Goal: Answer question/provide support: Share knowledge or assist other users

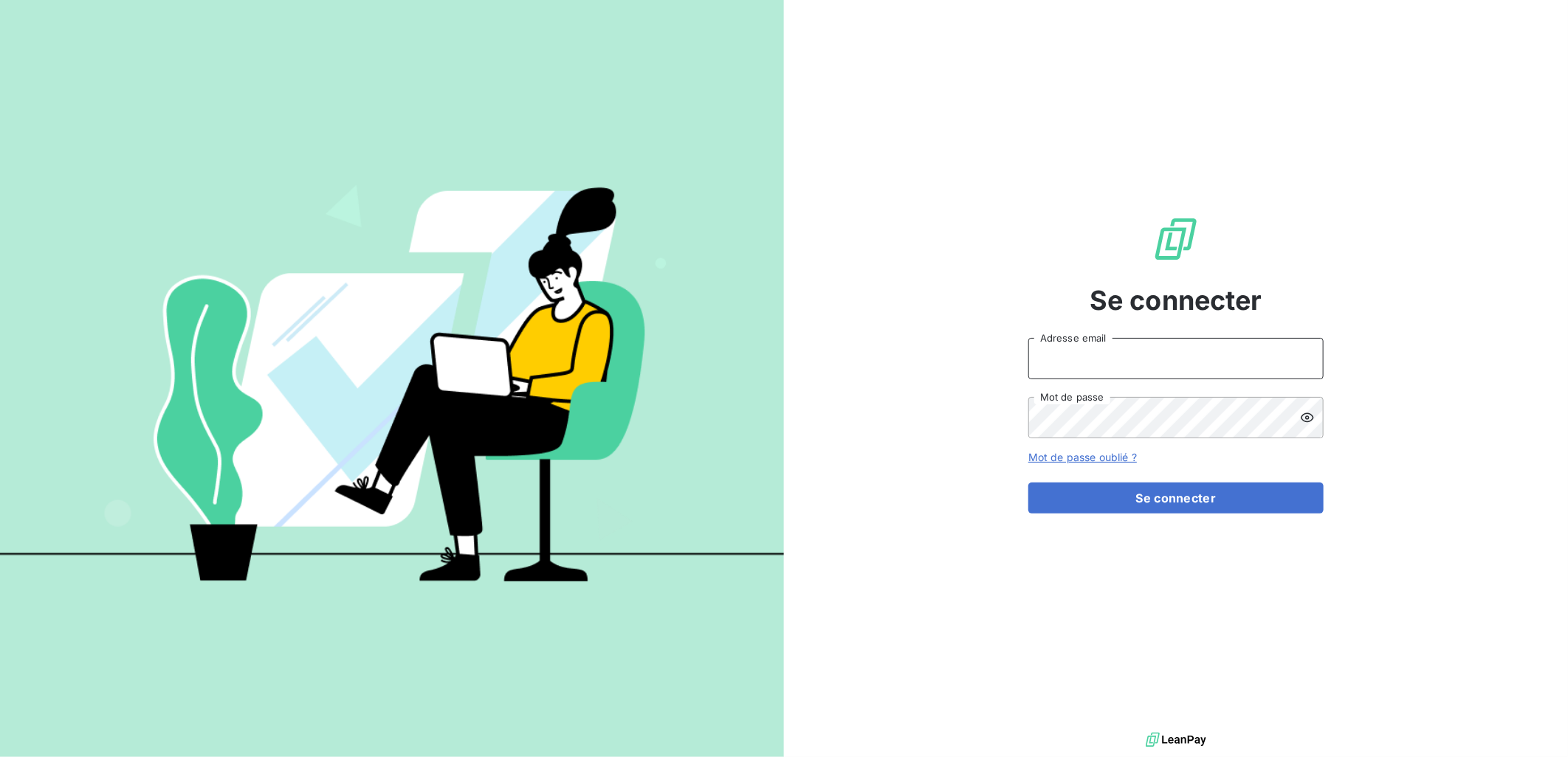
click at [1113, 371] on input "Adresse email" at bounding box center [1177, 358] width 295 height 41
type input "c.vigneron@auditpl.fr"
click at [1029, 483] on button "Se connecter" at bounding box center [1177, 499] width 295 height 31
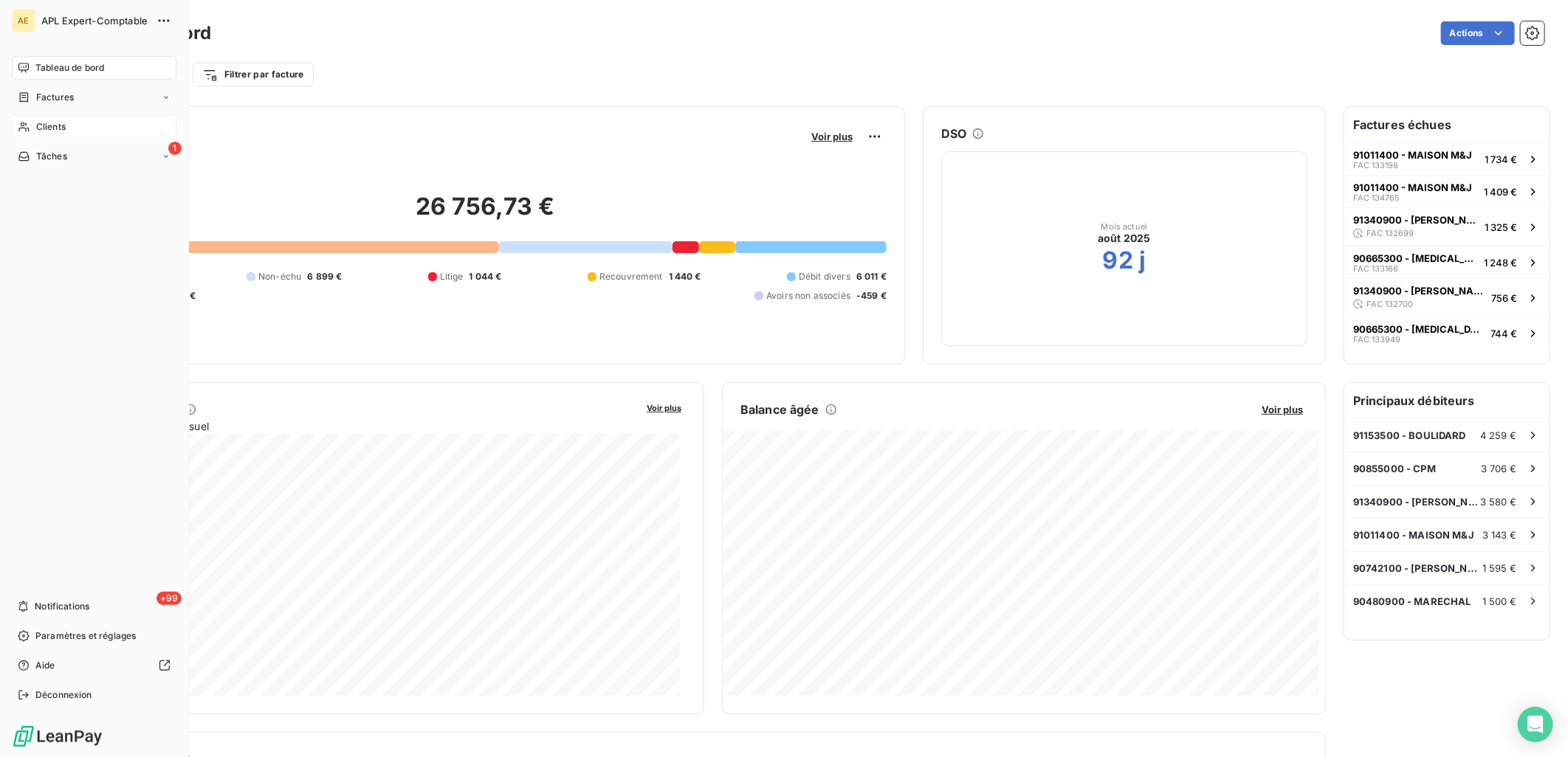
click at [48, 134] on div "Clients" at bounding box center [94, 126] width 165 height 24
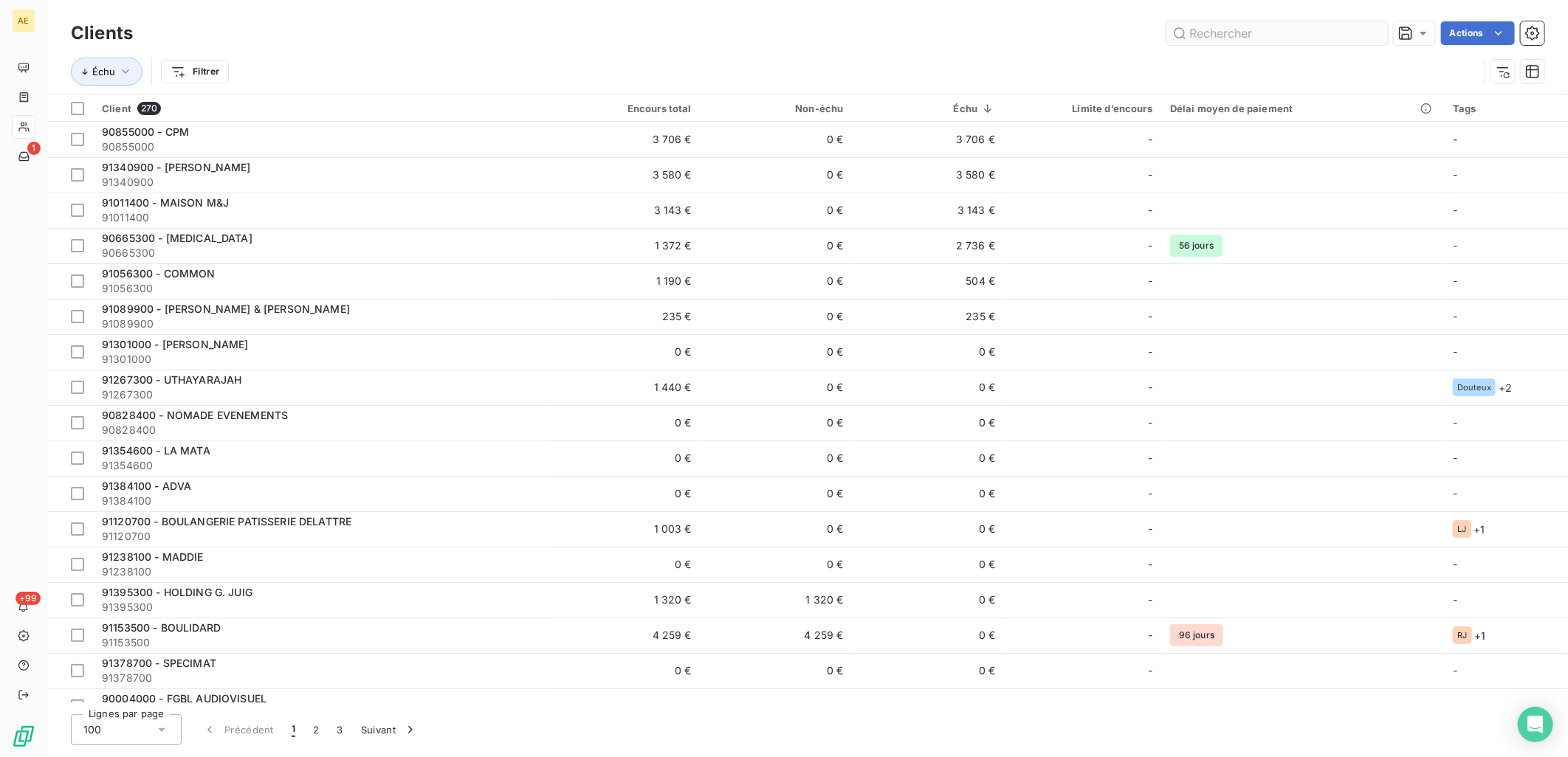
click at [1282, 39] on input "text" at bounding box center [1278, 33] width 222 height 24
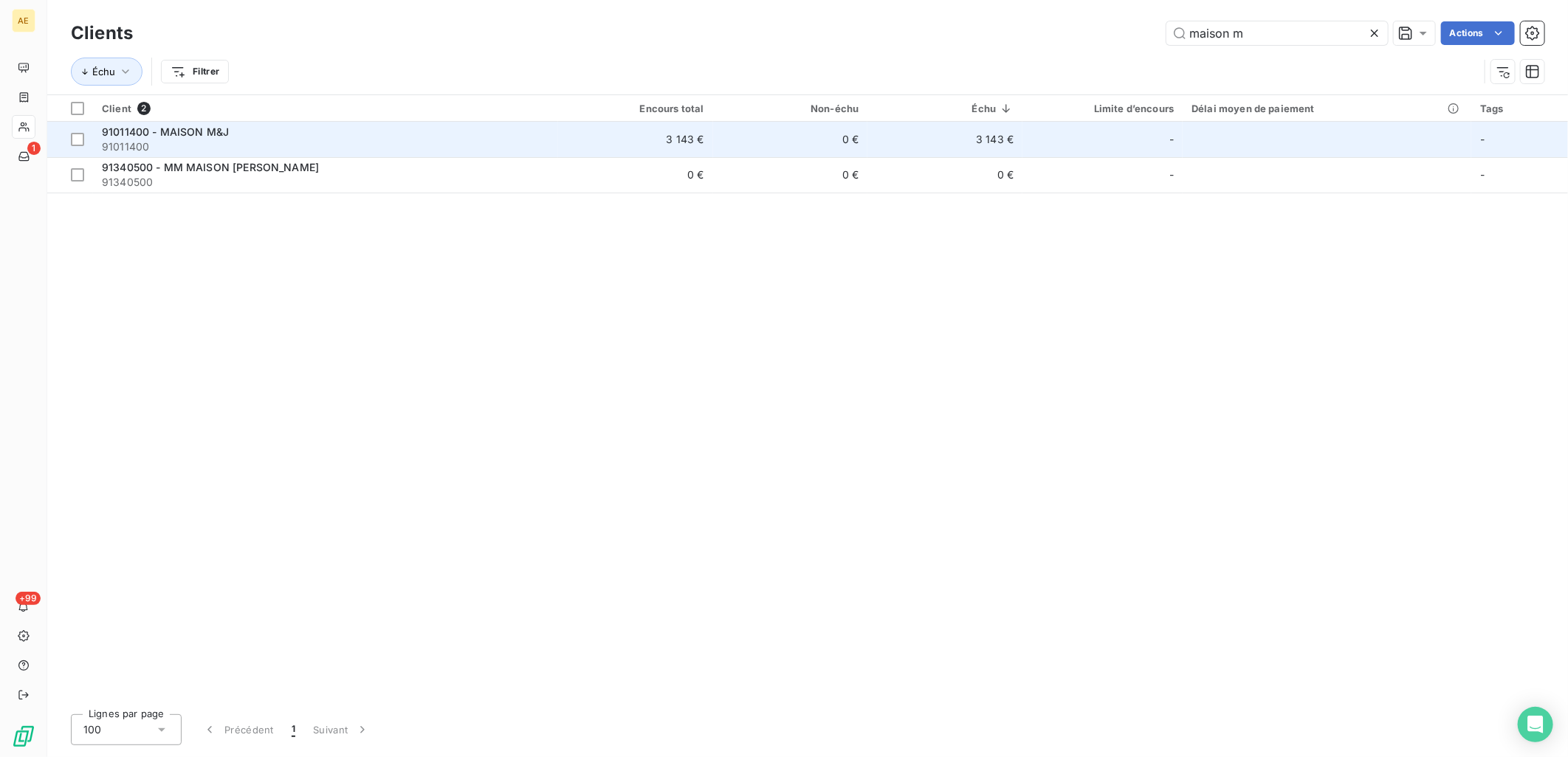
type input "maison m"
click at [310, 151] on span "91011400" at bounding box center [325, 147] width 447 height 15
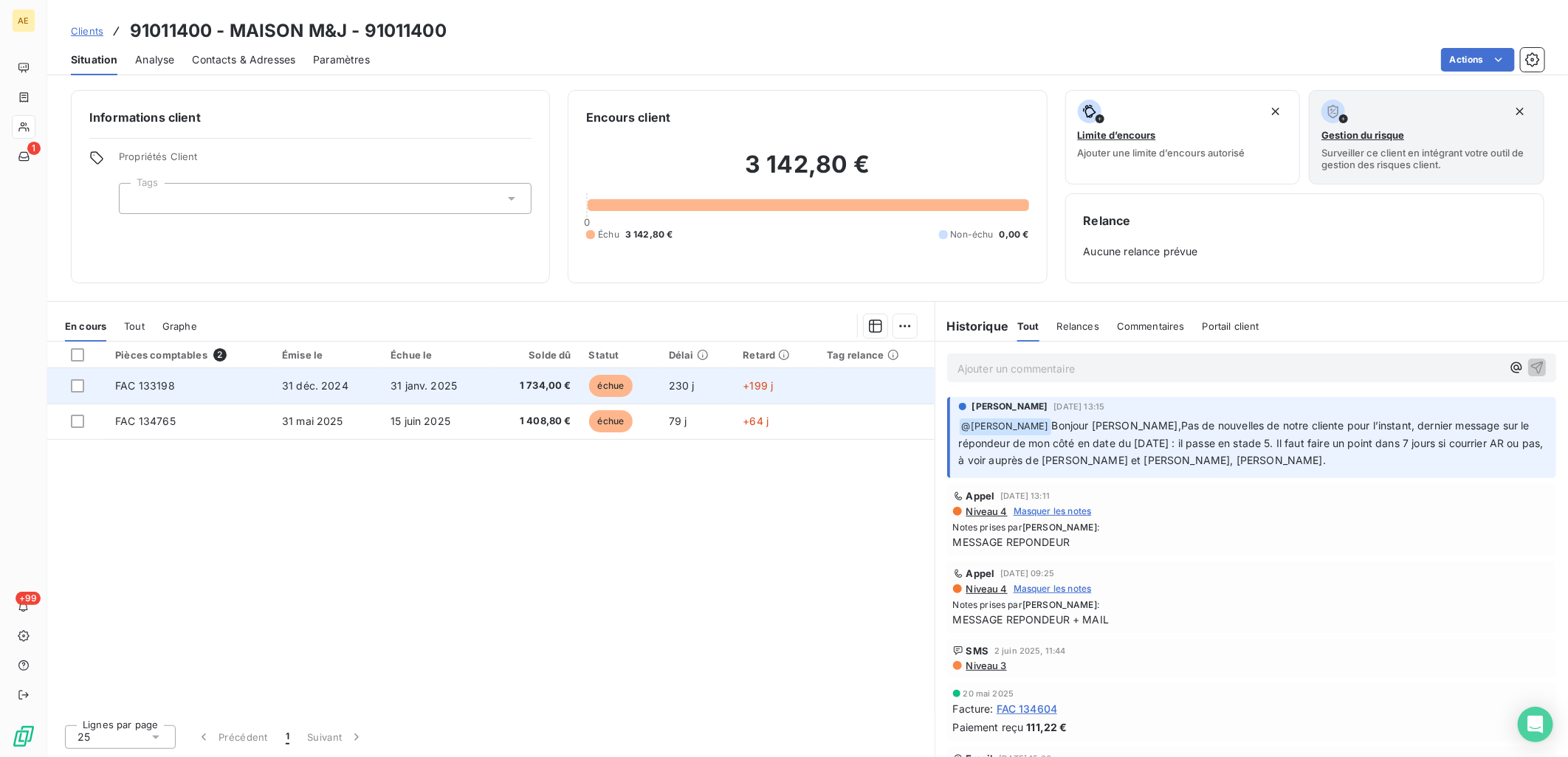
click at [536, 382] on span "1 734,00 €" at bounding box center [535, 386] width 71 height 15
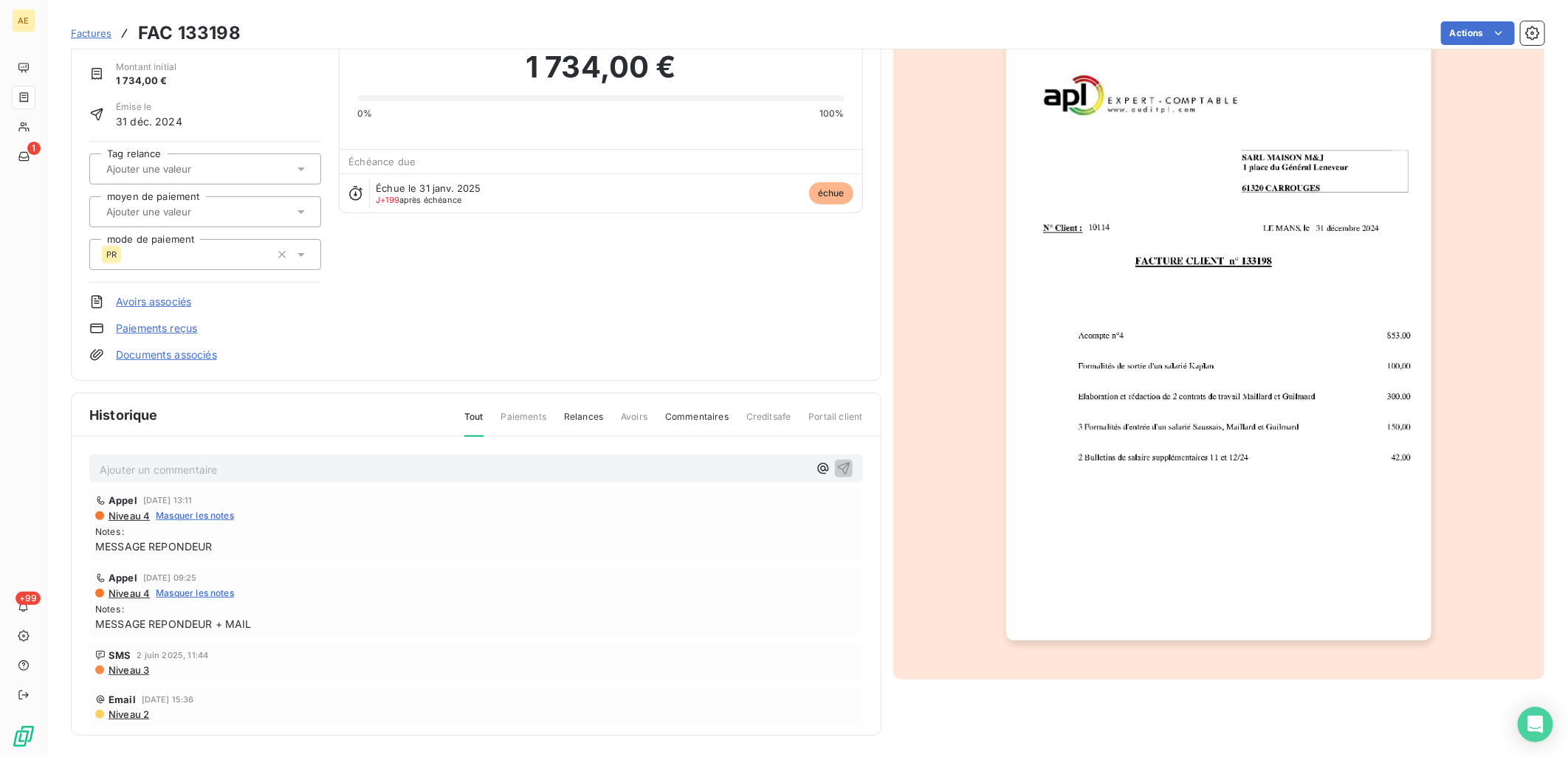
scroll to position [59, 0]
click at [1196, 358] on img "button" at bounding box center [1219, 339] width 425 height 600
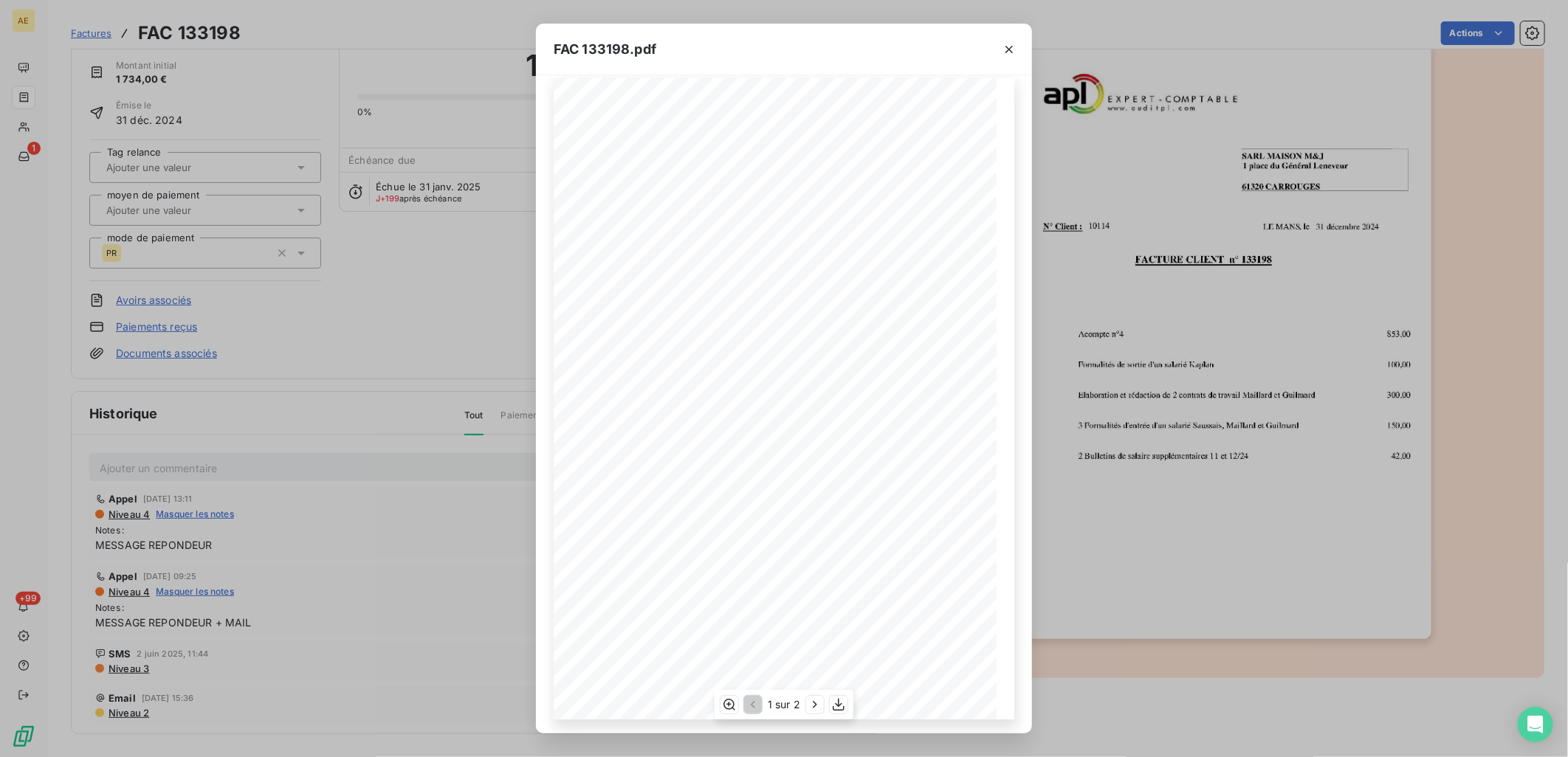
scroll to position [18, 0]
click at [808, 711] on button "button" at bounding box center [816, 705] width 18 height 18
click at [1014, 48] on icon "button" at bounding box center [1009, 49] width 15 height 15
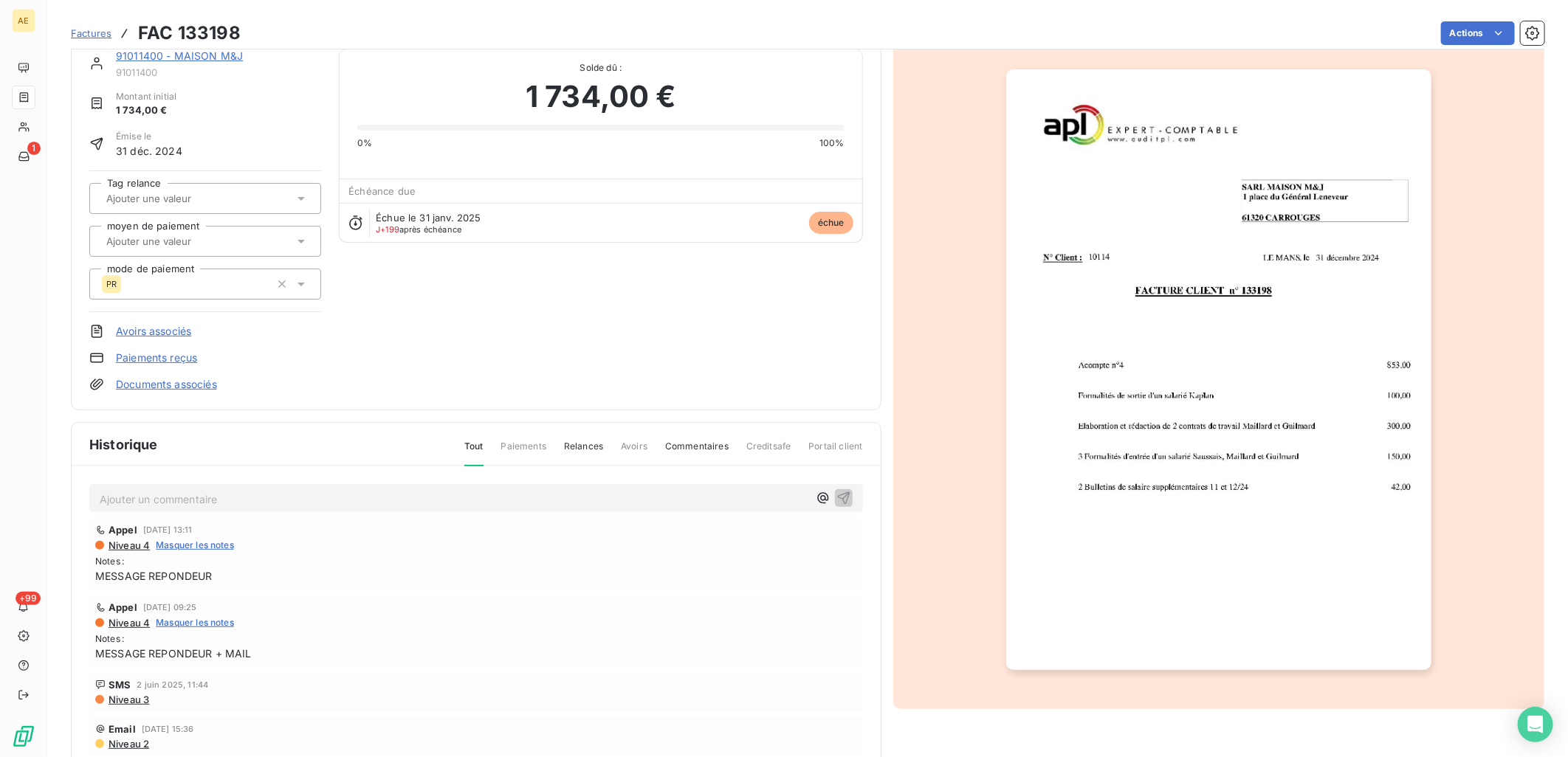
scroll to position [0, 0]
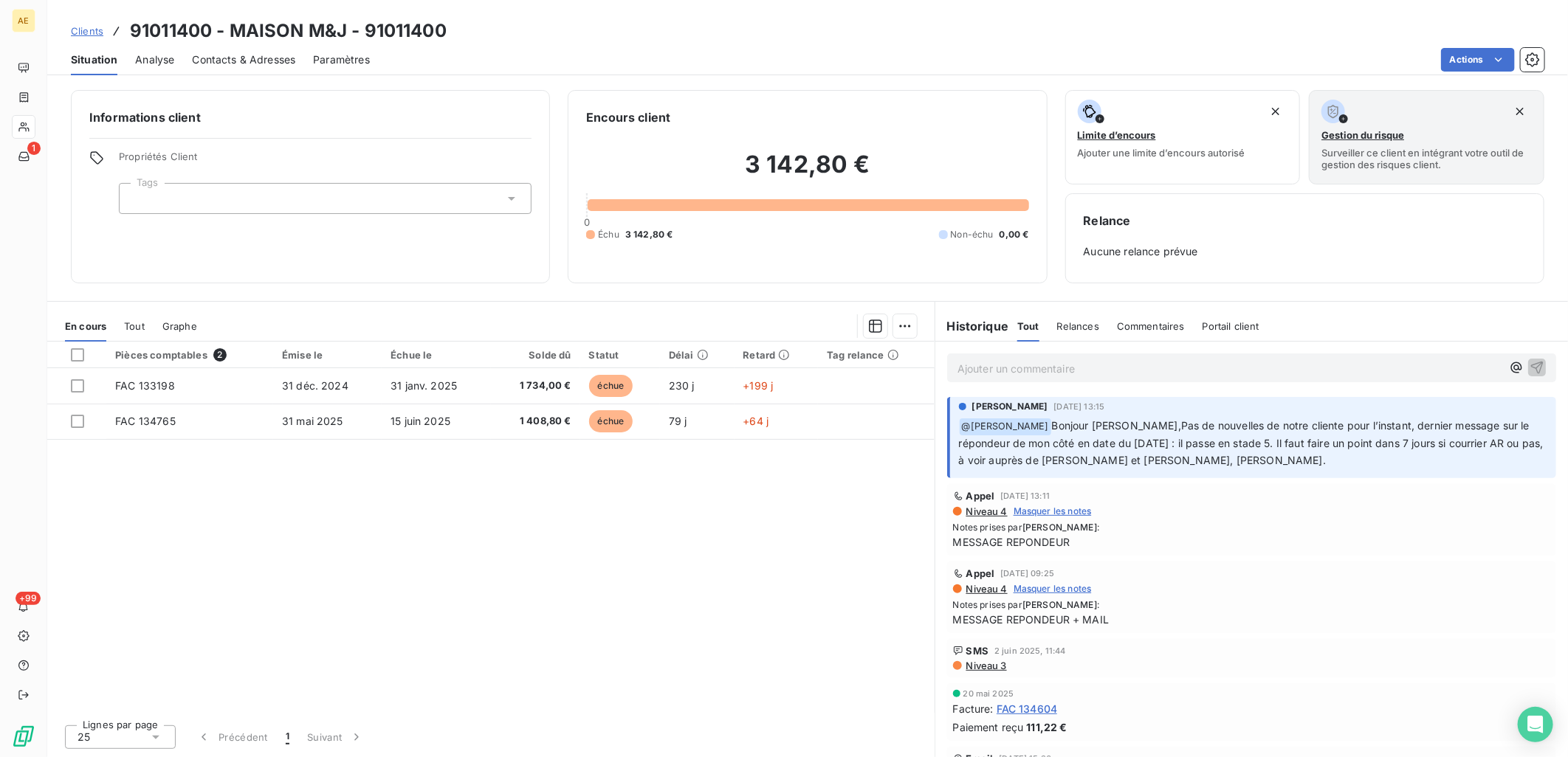
click at [1170, 363] on p "Ajouter un commentaire ﻿" at bounding box center [1229, 368] width 544 height 18
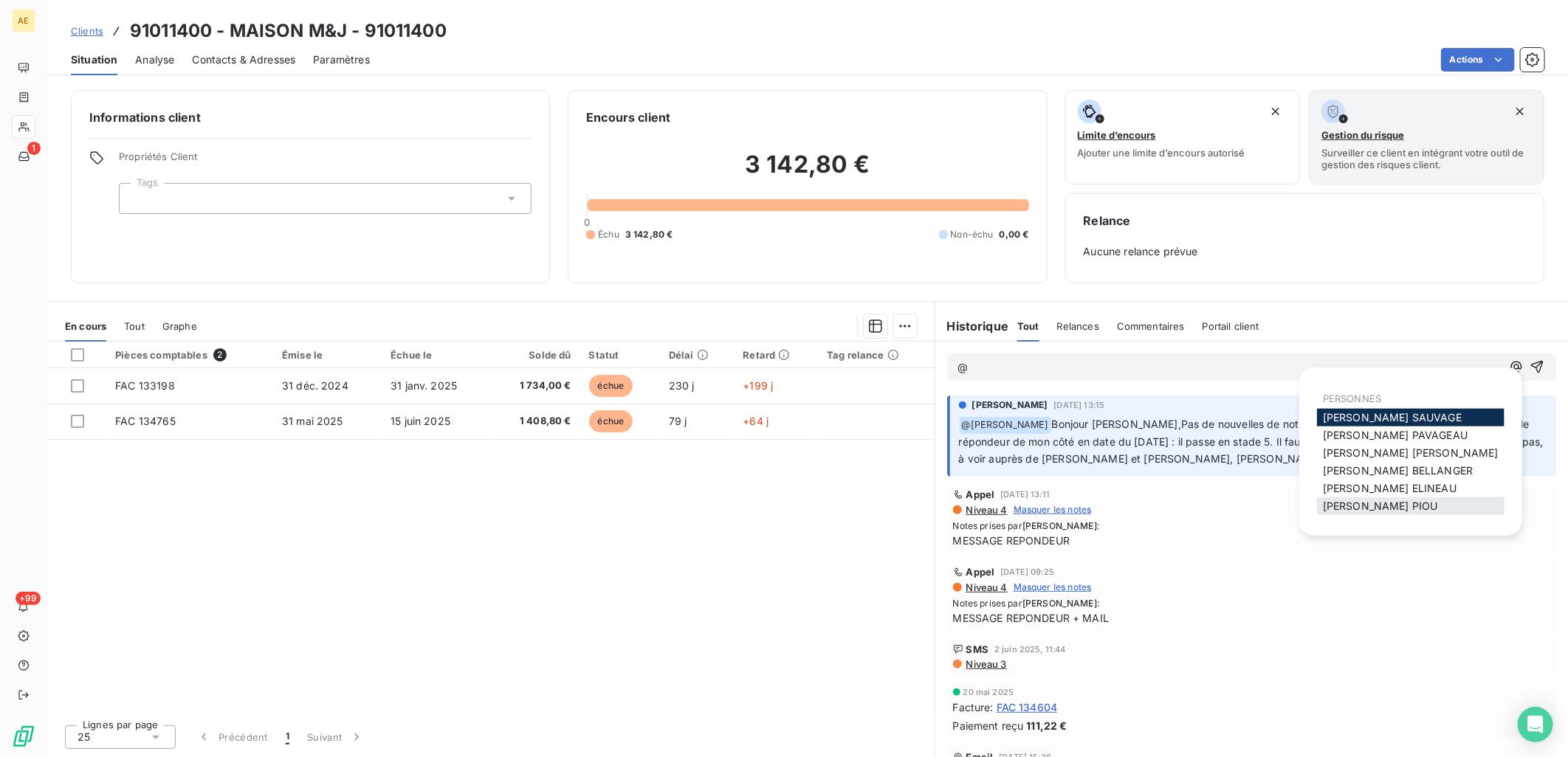
click at [1369, 513] on div "[PERSON_NAME]" at bounding box center [1410, 507] width 188 height 18
click at [1369, 510] on span "[PERSON_NAME]" at bounding box center [1381, 505] width 115 height 12
click at [1376, 476] on div "[PERSON_NAME]" at bounding box center [1410, 471] width 188 height 18
click at [1383, 465] on span "[PERSON_NAME]" at bounding box center [1398, 470] width 150 height 12
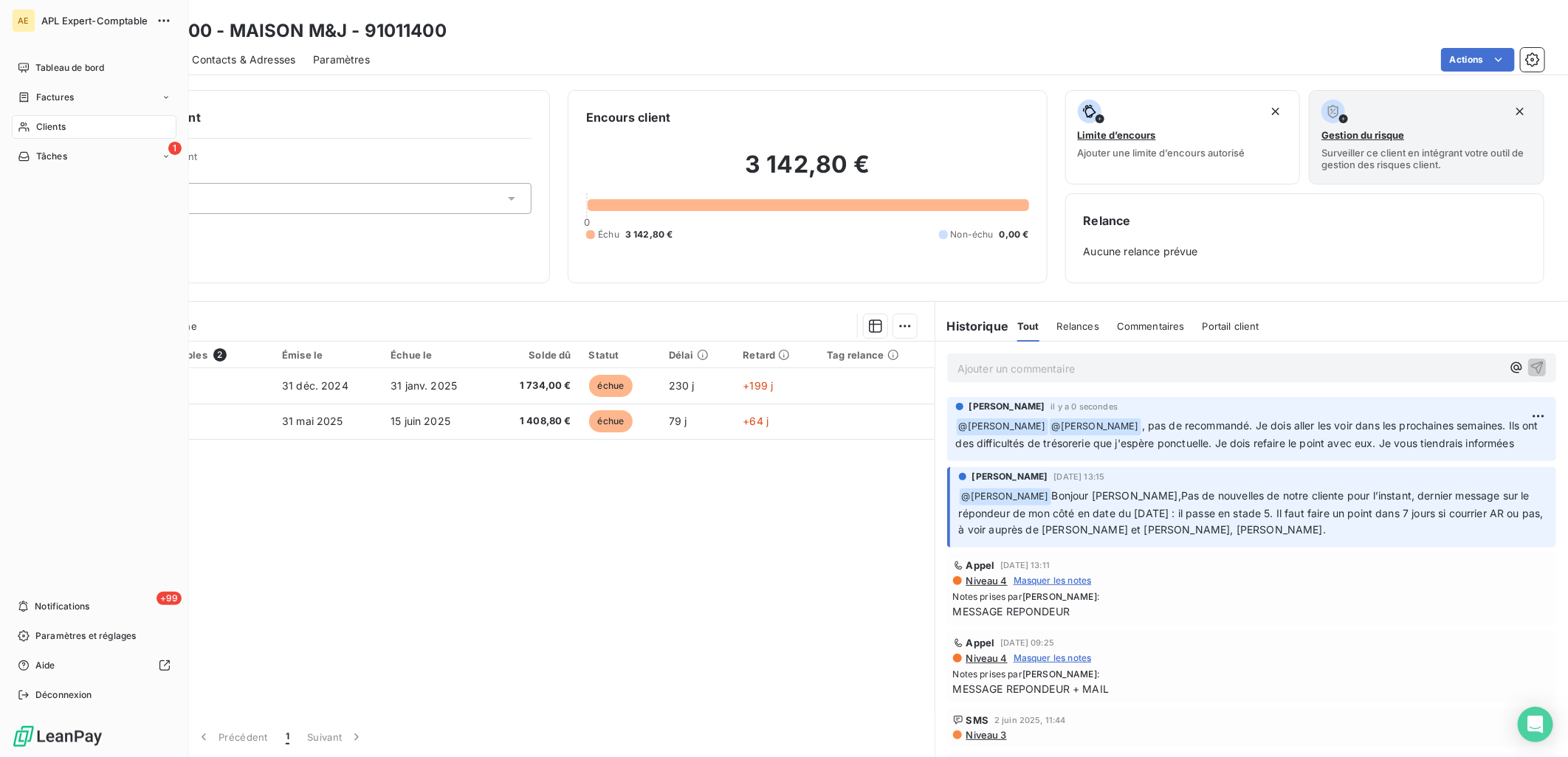
click at [53, 129] on span "Clients" at bounding box center [51, 127] width 30 height 13
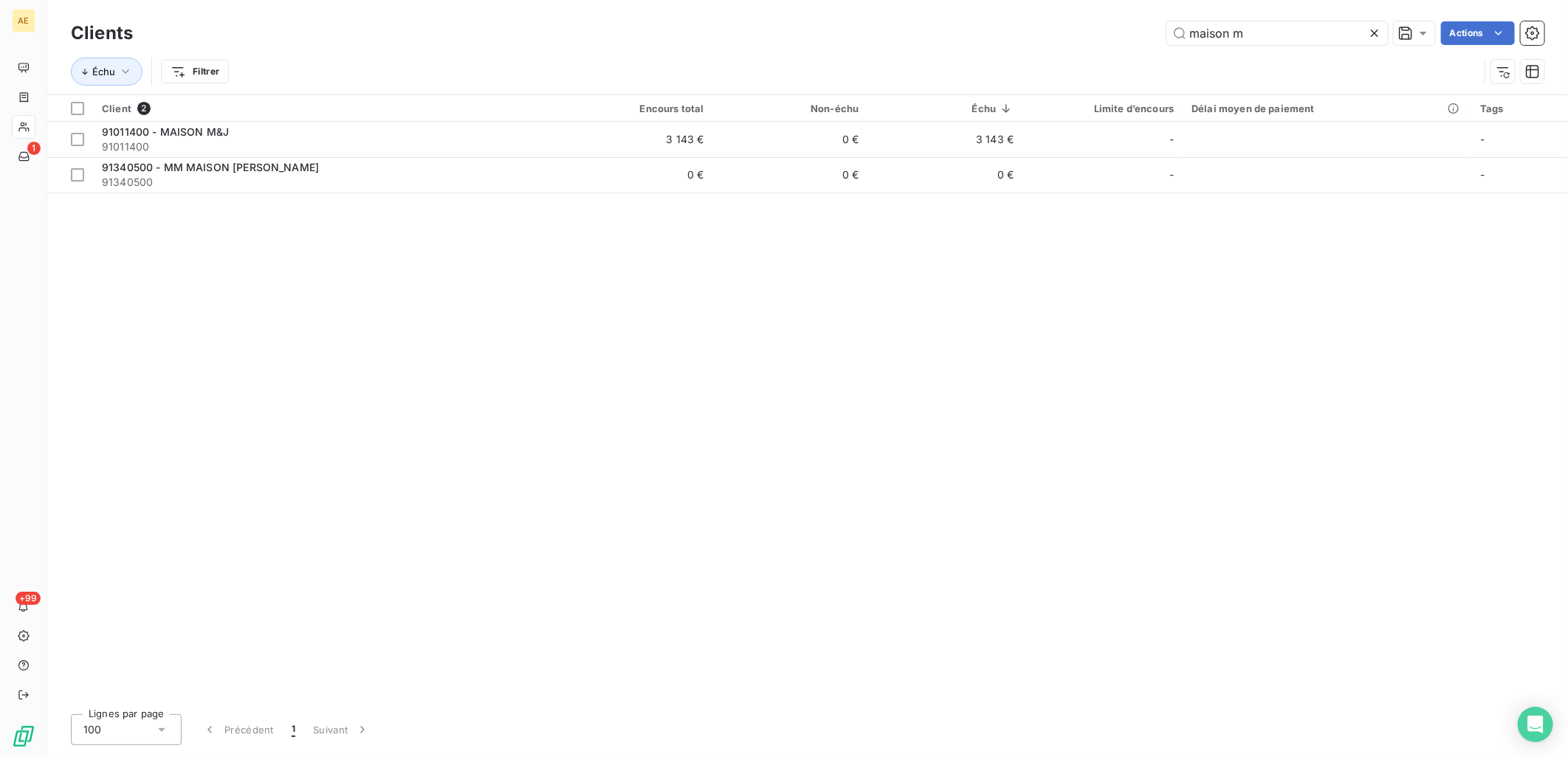
drag, startPoint x: 1191, startPoint y: 39, endPoint x: 1106, endPoint y: 52, distance: 86.0
click at [1118, 52] on div "Clients maison m Actions Échu Filtrer" at bounding box center [807, 57] width 1474 height 77
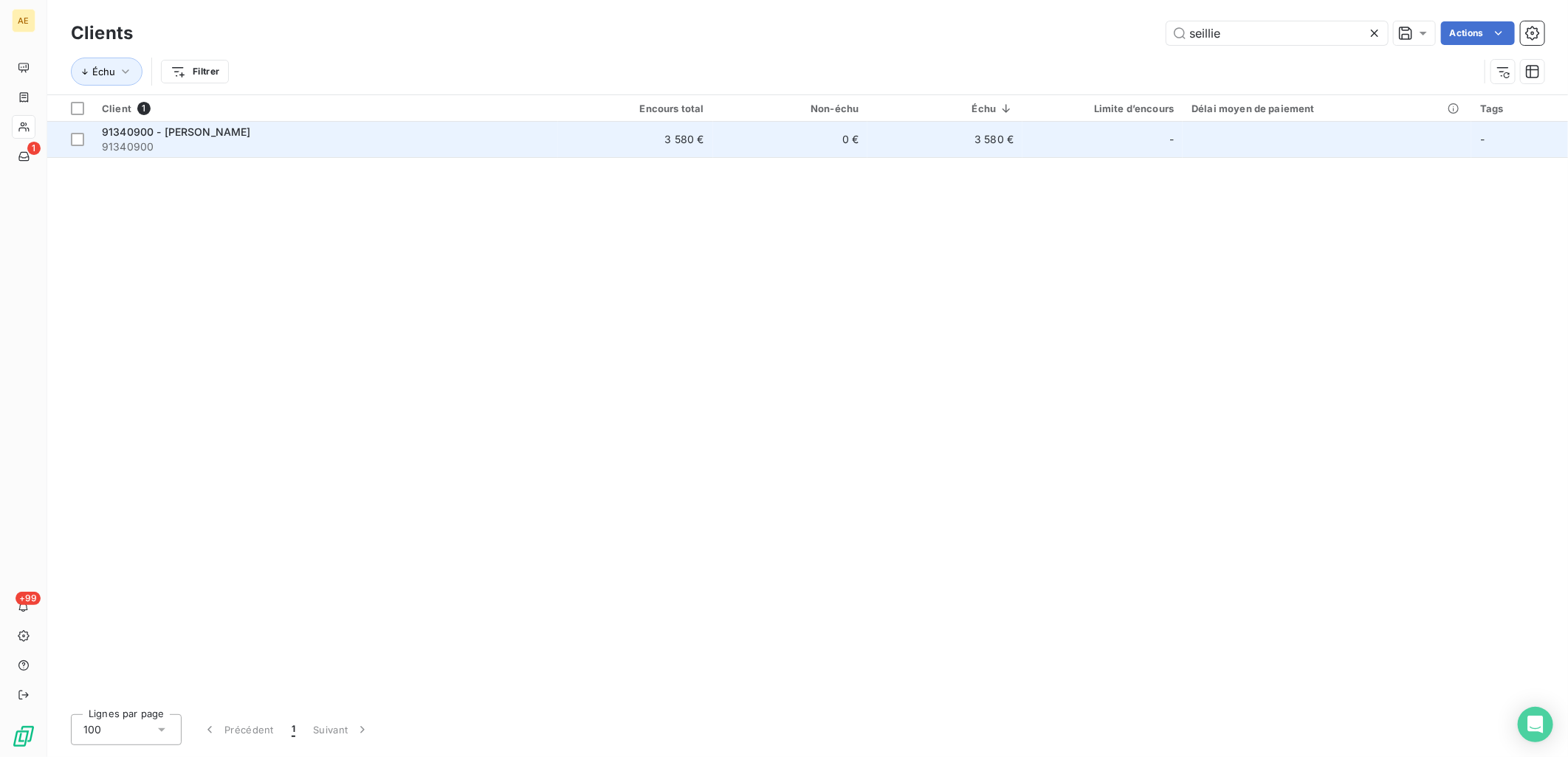
type input "seillie"
click at [249, 136] on span "91340900 - [PERSON_NAME]" at bounding box center [176, 131] width 149 height 12
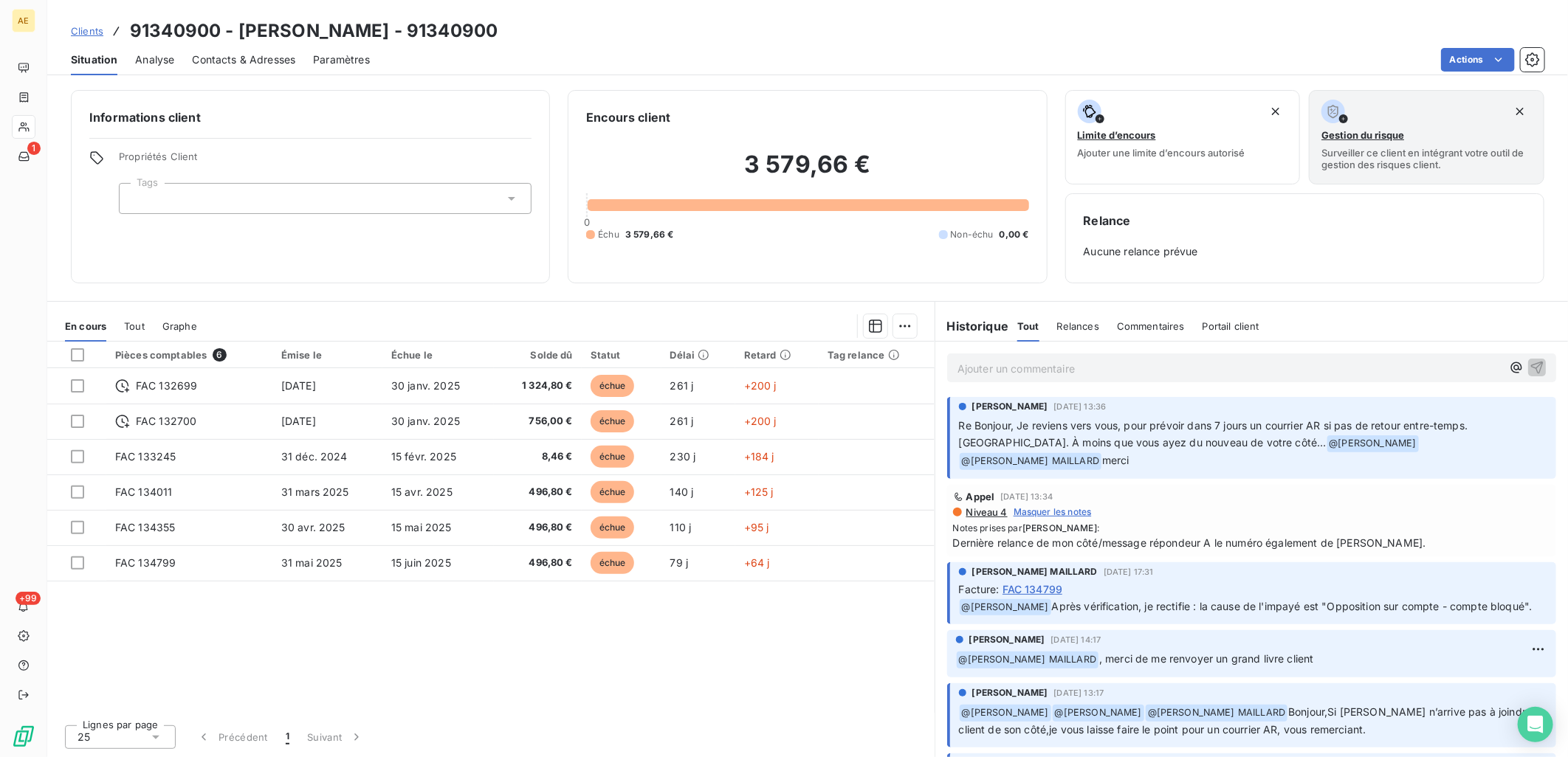
click at [1202, 362] on p "Ajouter un commentaire ﻿" at bounding box center [1229, 368] width 544 height 18
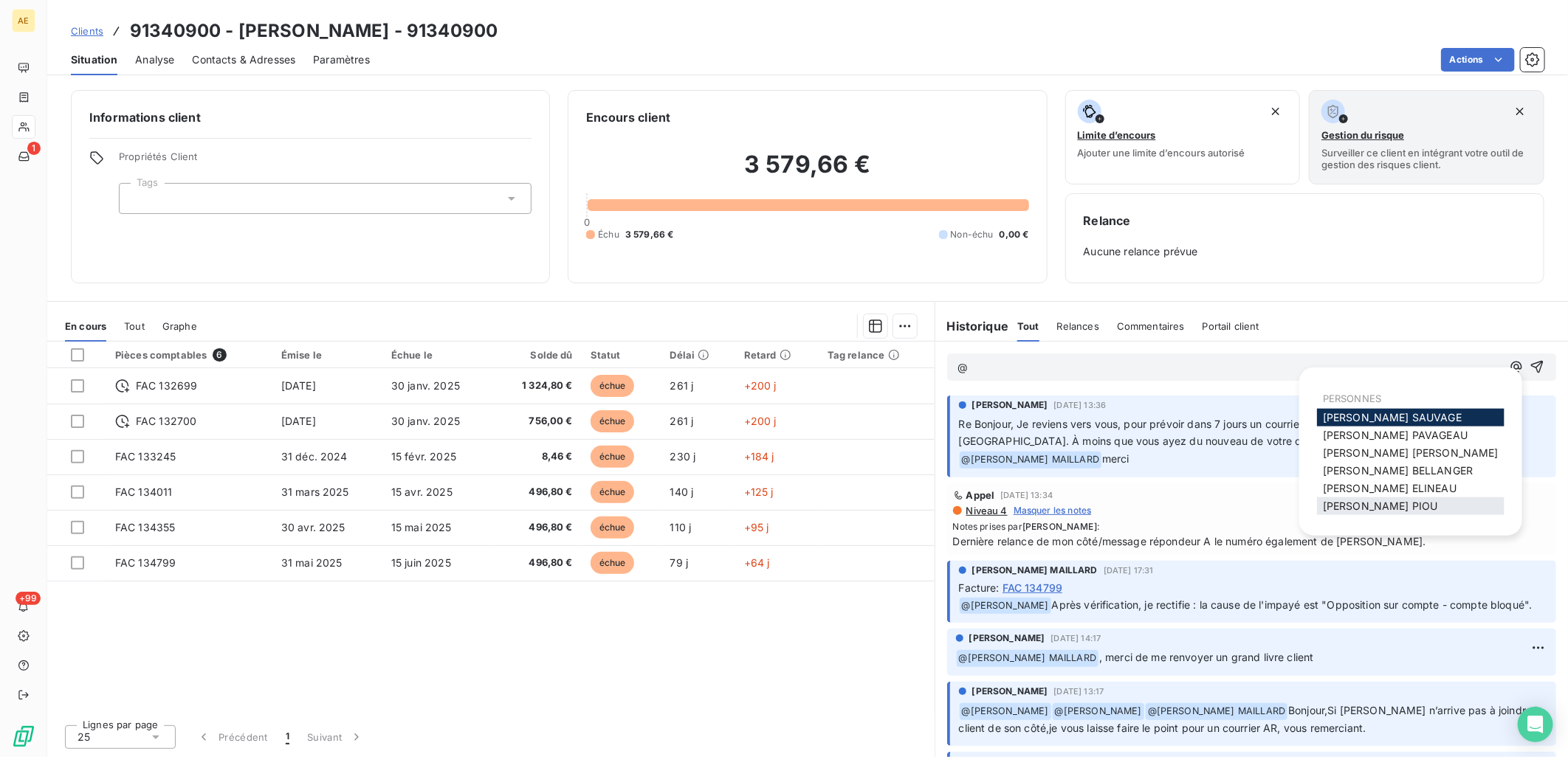
click at [1355, 503] on span "[PERSON_NAME]" at bounding box center [1381, 505] width 115 height 12
click at [1368, 468] on span "[PERSON_NAME]" at bounding box center [1398, 470] width 150 height 12
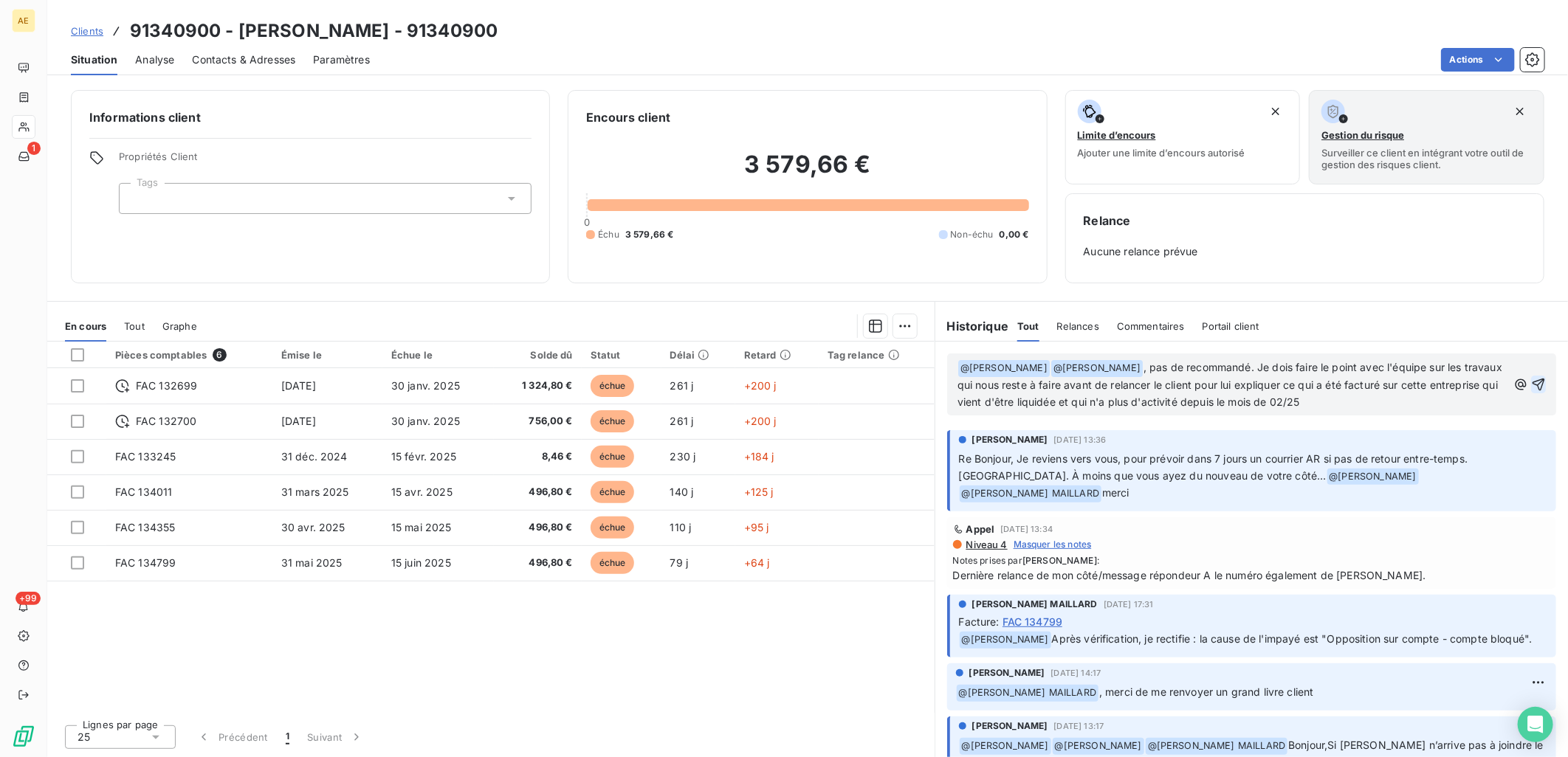
click at [1533, 380] on icon "button" at bounding box center [1538, 384] width 12 height 12
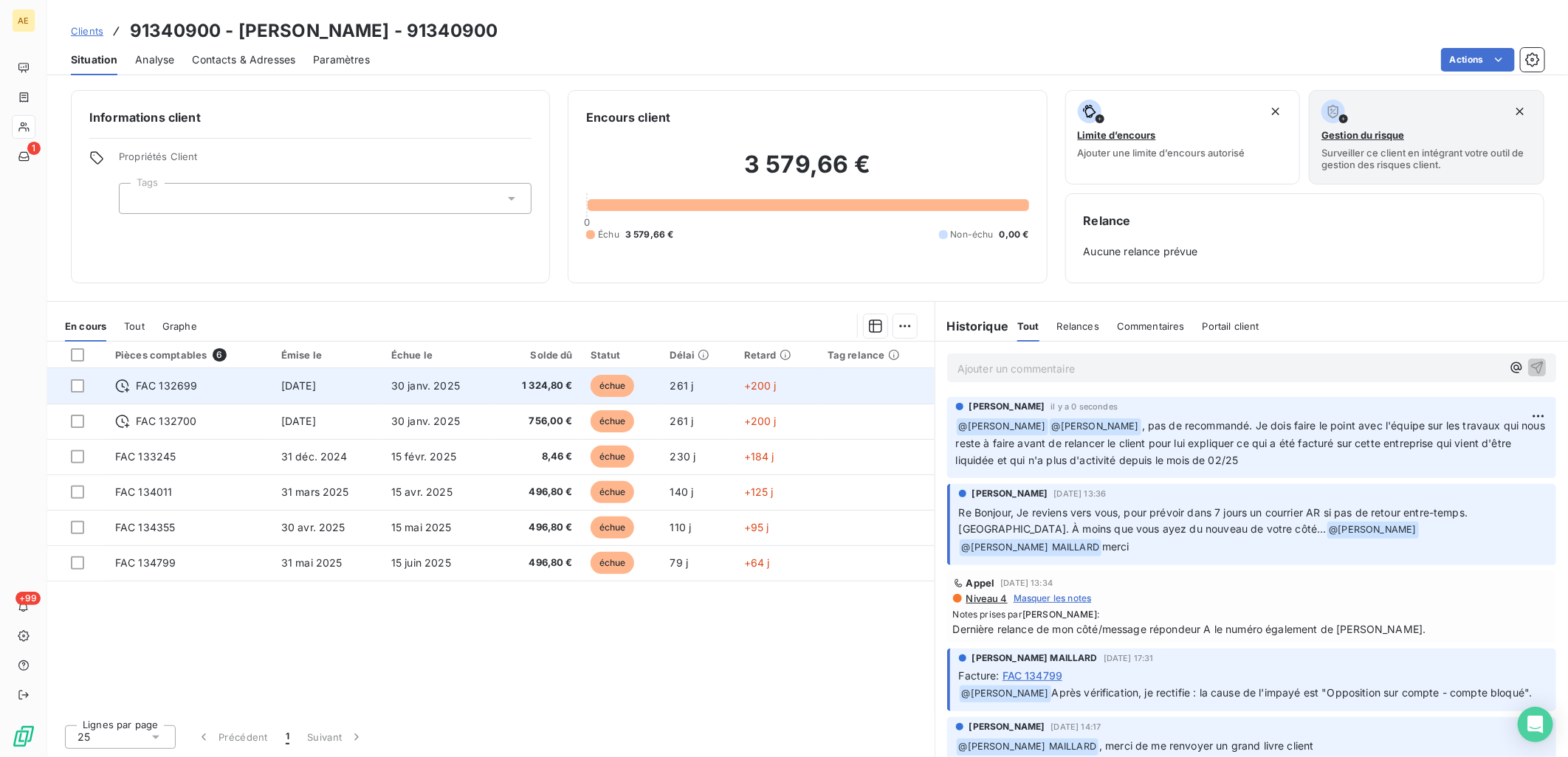
click at [377, 385] on td "[DATE]" at bounding box center [327, 385] width 110 height 35
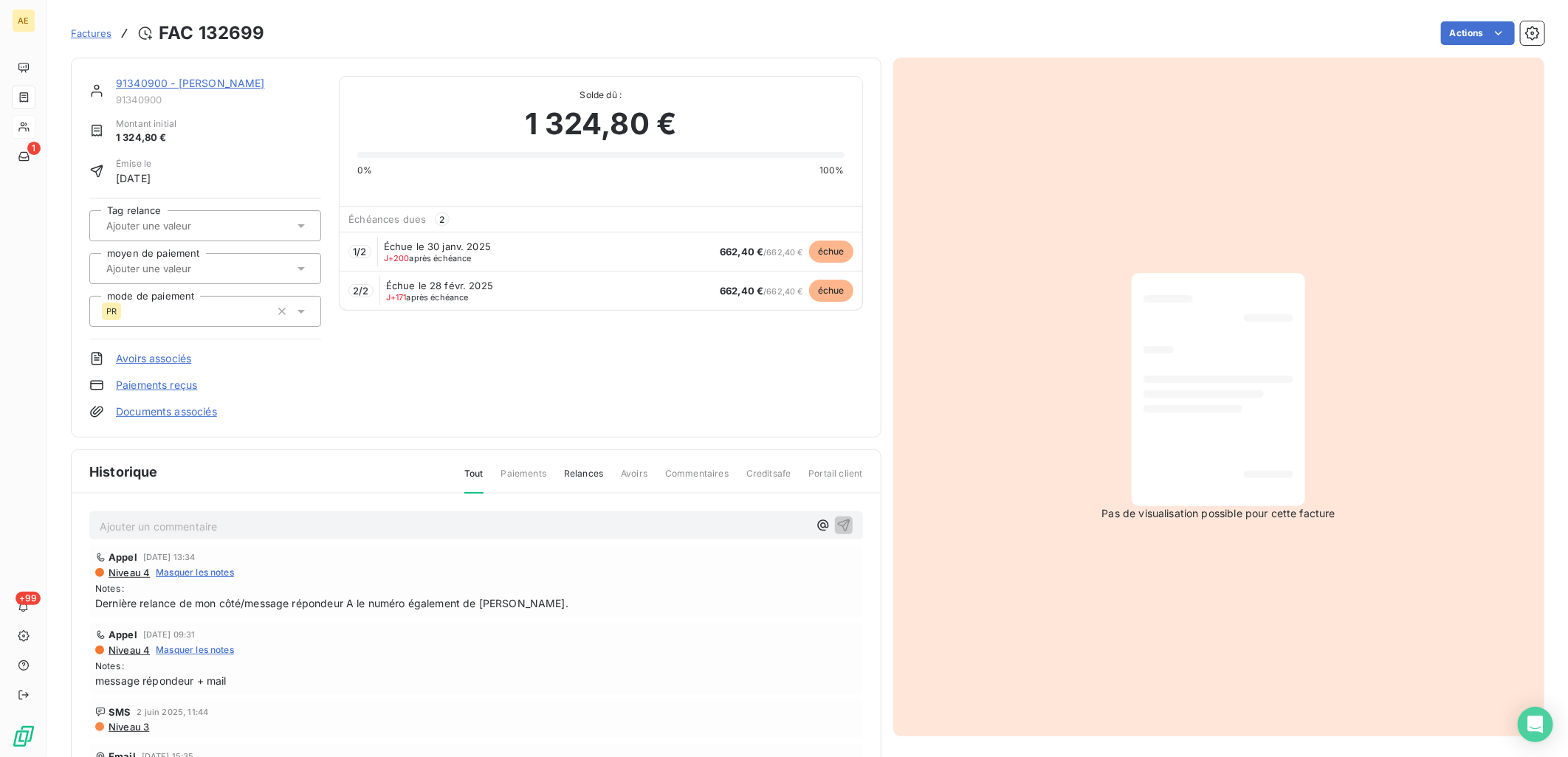
click at [166, 86] on link "91340900 - [PERSON_NAME]" at bounding box center [190, 83] width 149 height 12
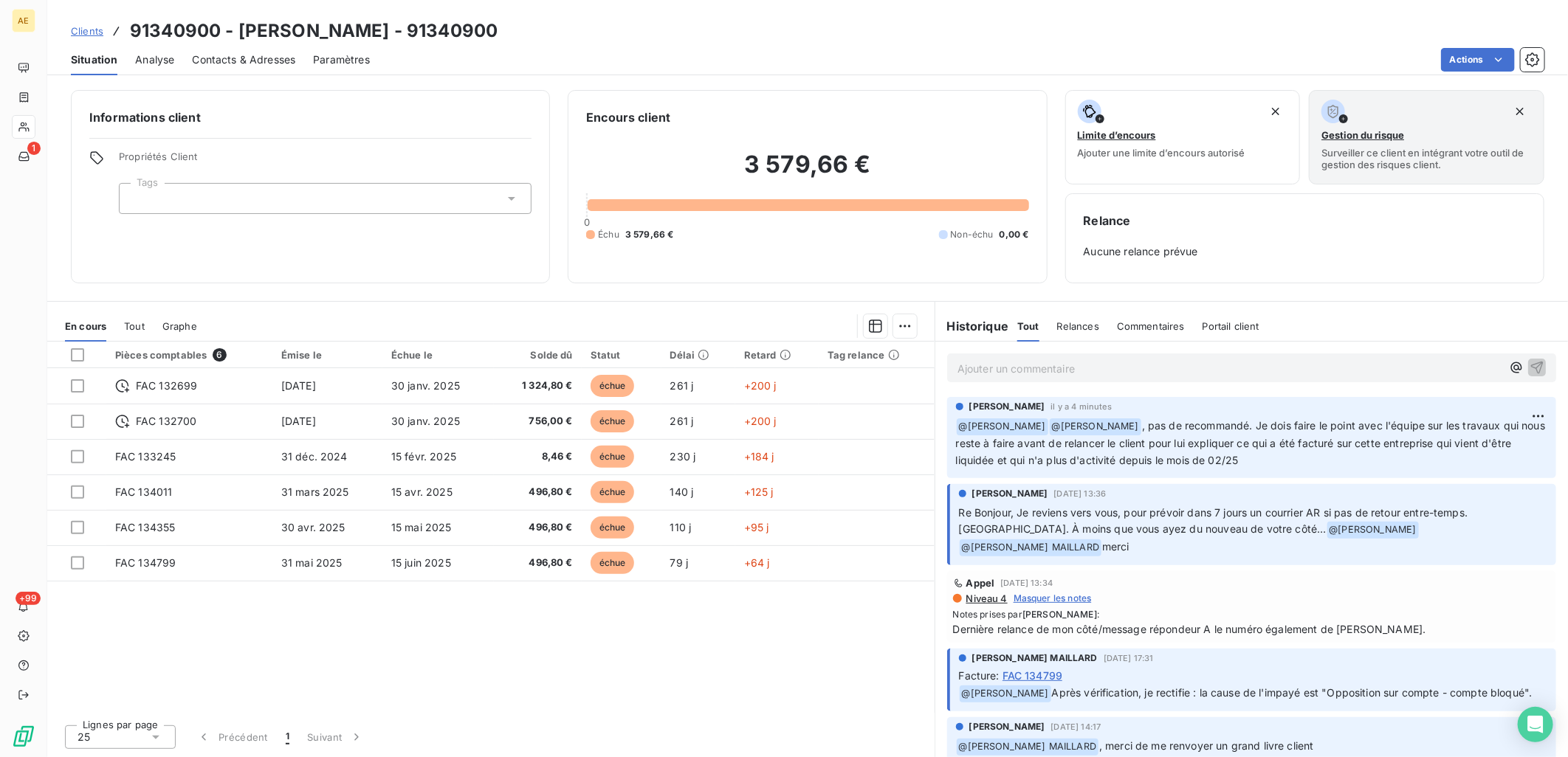
click at [1066, 373] on p "Ajouter un commentaire ﻿" at bounding box center [1229, 368] width 544 height 18
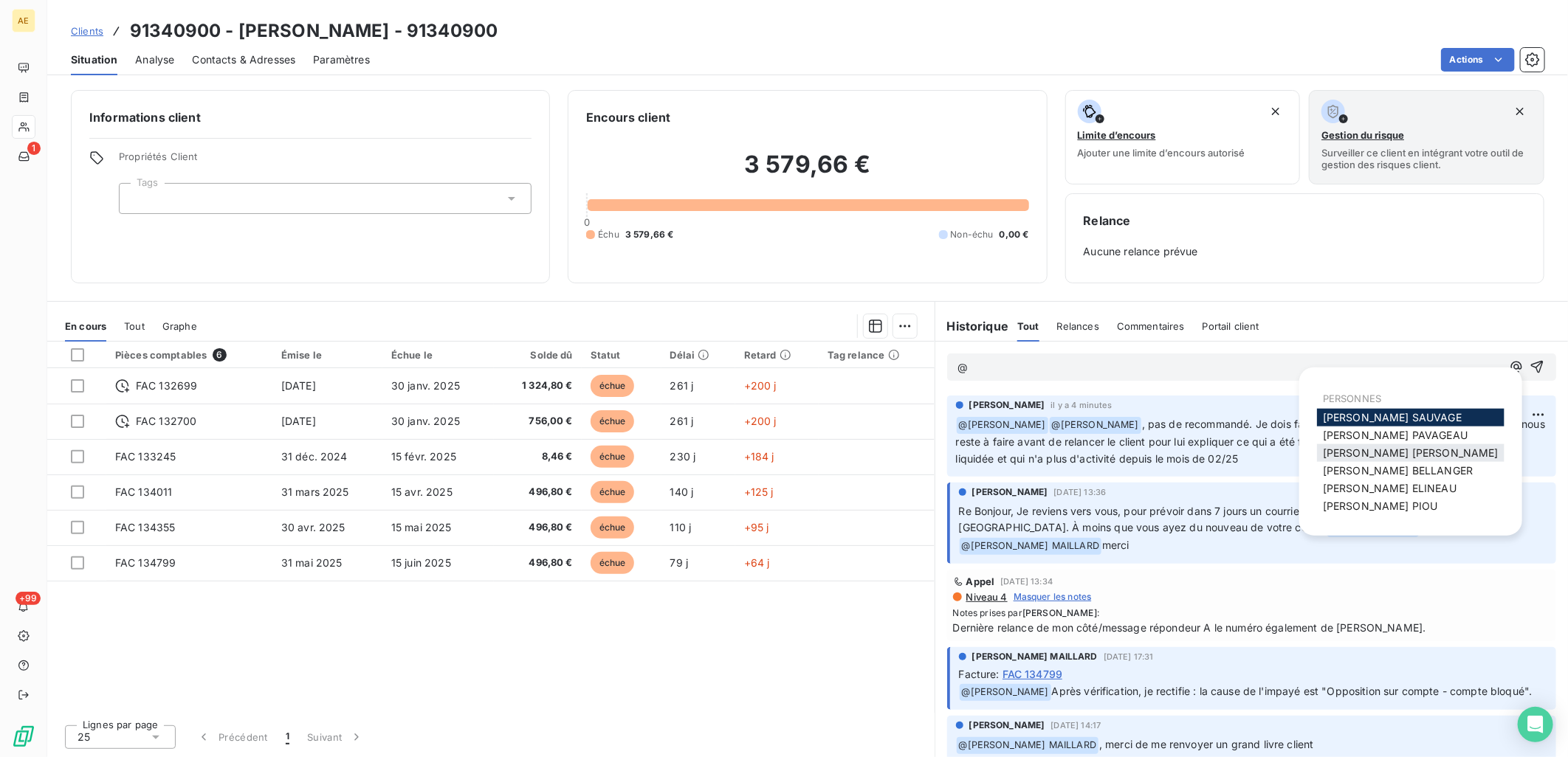
click at [1371, 452] on span "[PERSON_NAME] MAILLARD" at bounding box center [1411, 452] width 176 height 12
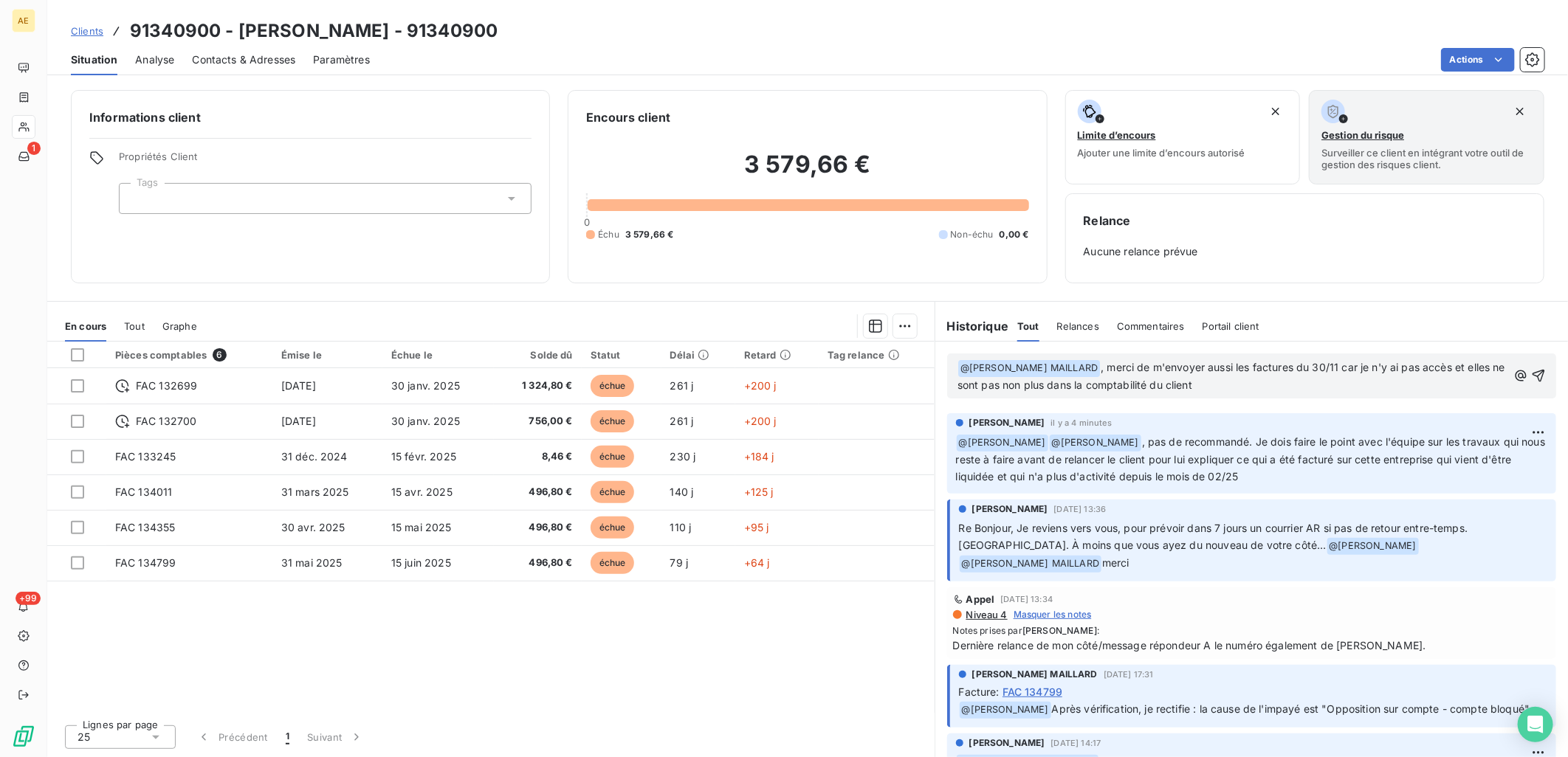
click at [1296, 390] on p "﻿ @ [PERSON_NAME] MAILLARD ﻿ , merci de m'envoyer aussi les factures du 30/11 c…" at bounding box center [1232, 376] width 550 height 34
click at [1350, 366] on span ", merci de m'envoyer aussi les factures du 30/11 car je n'y ai pas accès et ell…" at bounding box center [1232, 376] width 551 height 30
click at [1349, 362] on span ", merci de m'envoyer aussi les factures du 30/11 car je n'y ai pas accès et ell…" at bounding box center [1232, 376] width 551 height 30
click at [1261, 366] on span ", merci de m'envoyer aussi les factures du 30/11 car je n'y ai pas accès et ell…" at bounding box center [1232, 376] width 551 height 30
click at [1360, 364] on span ", merci de m'envoyer aussi les 2 factures du 30/11 car je n'y ai pas accès et e…" at bounding box center [1230, 376] width 546 height 30
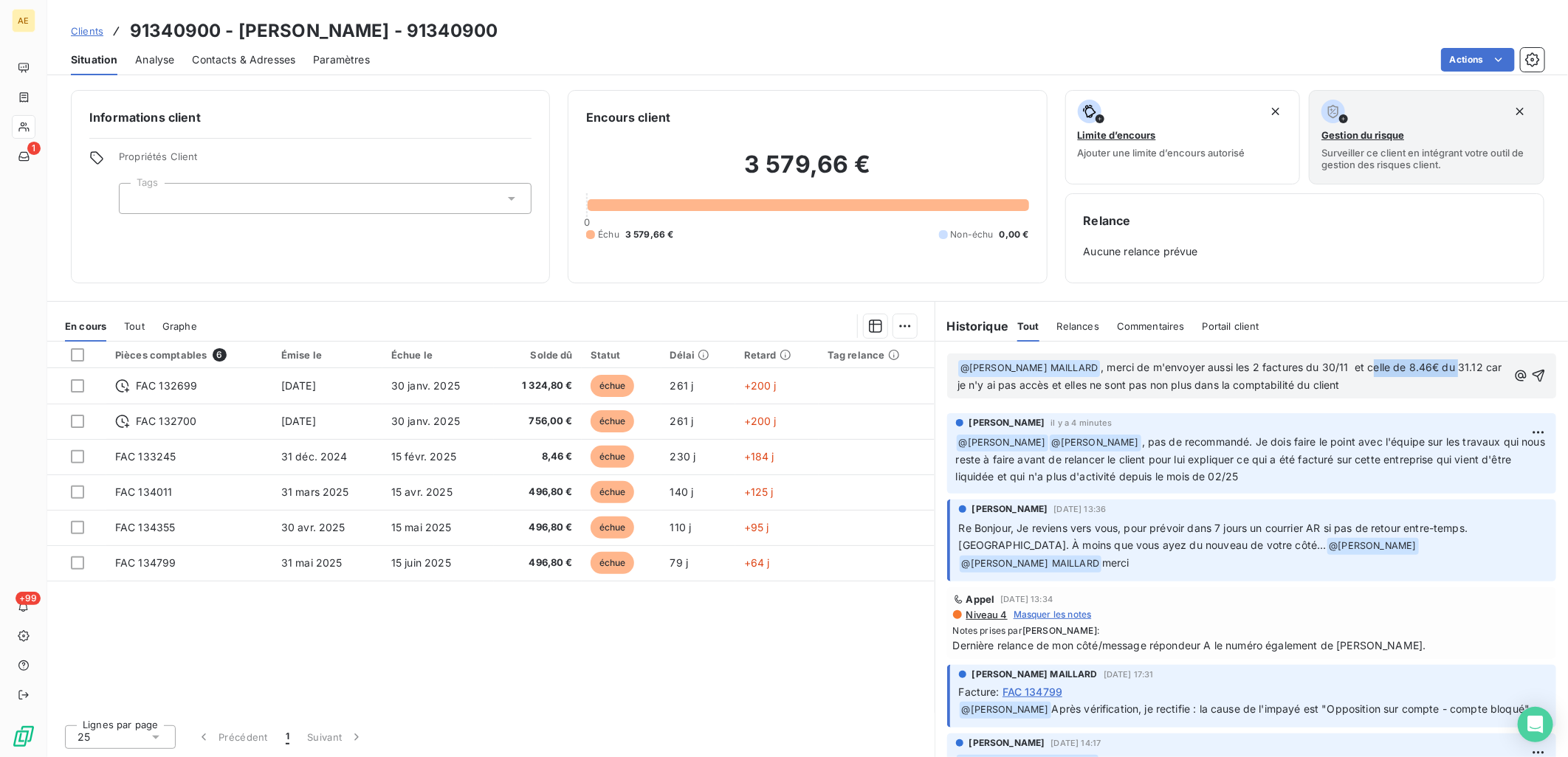
drag, startPoint x: 1451, startPoint y: 364, endPoint x: 1377, endPoint y: 365, distance: 74.0
click at [1377, 365] on span ", merci de m'envoyer aussi les 2 factures du 30/11 et celle de 8.46€ du 31.12 c…" at bounding box center [1232, 376] width 548 height 30
click at [1272, 380] on p "﻿ @ [PERSON_NAME] MAILLARD ﻿ , merci de m'envoyer aussi les 2 factures du 30/11…" at bounding box center [1232, 376] width 550 height 34
drag, startPoint x: 1253, startPoint y: 380, endPoint x: 1193, endPoint y: 391, distance: 61.0
click at [1193, 391] on p "﻿ @ [PERSON_NAME] MAILLARD ﻿ , merci de m'envoyer aussi les 2 factures du 30/11…" at bounding box center [1232, 376] width 550 height 34
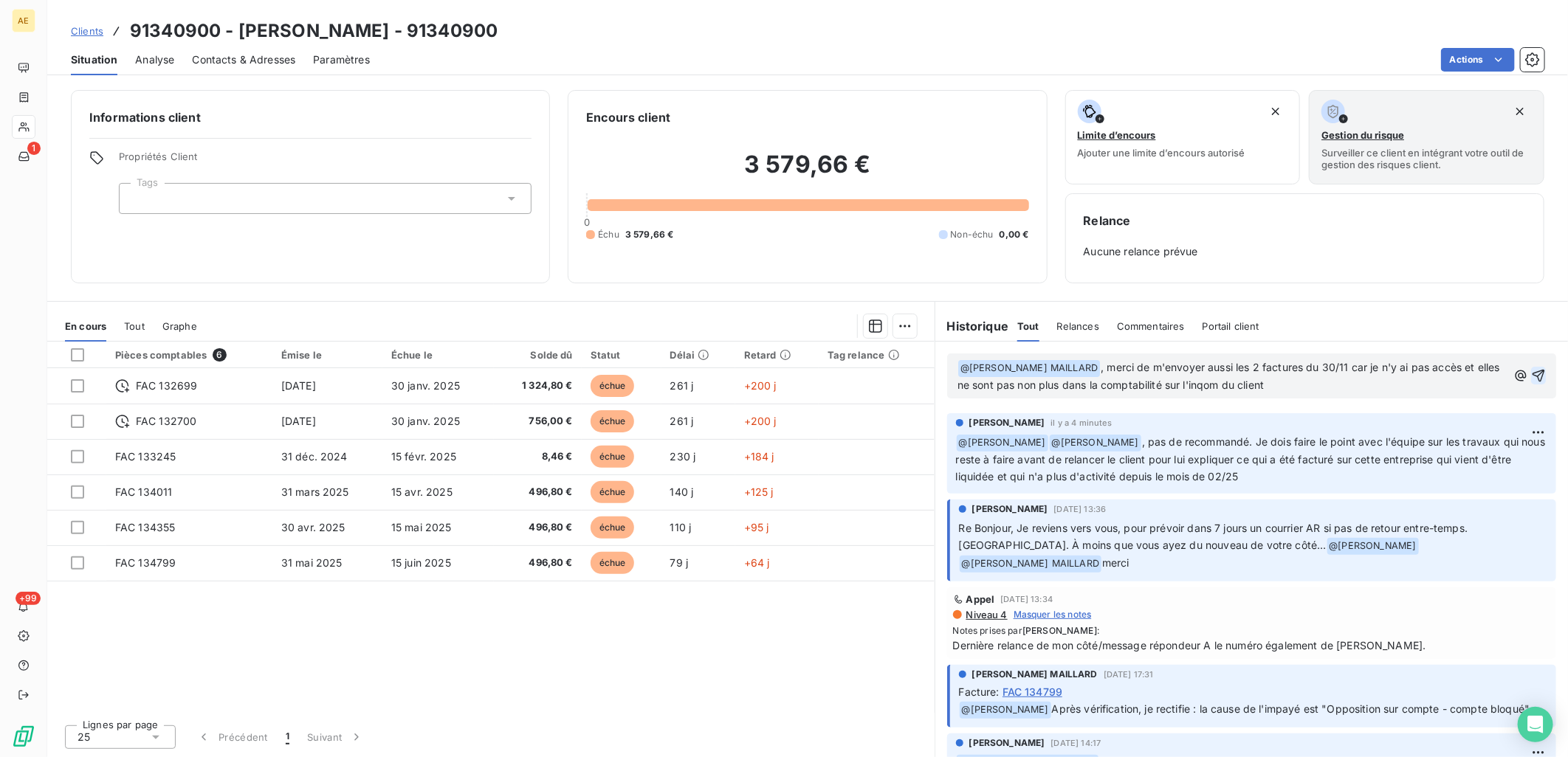
click at [1533, 372] on icon "button" at bounding box center [1538, 376] width 12 height 12
